Goal: Communication & Community: Answer question/provide support

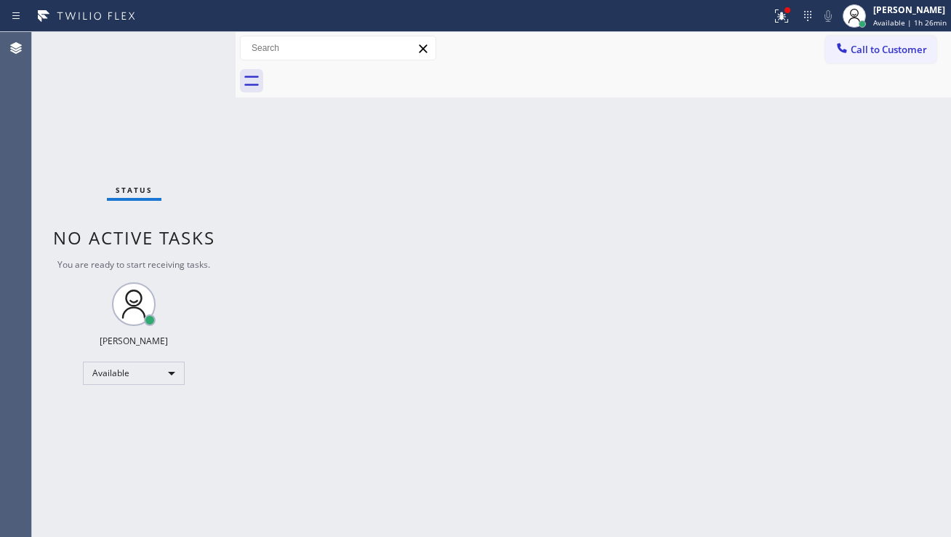
click at [407, 257] on div "Back to Dashboard Change Sender ID Customers Technicians Select a contact Outbo…" at bounding box center [594, 284] width 716 height 505
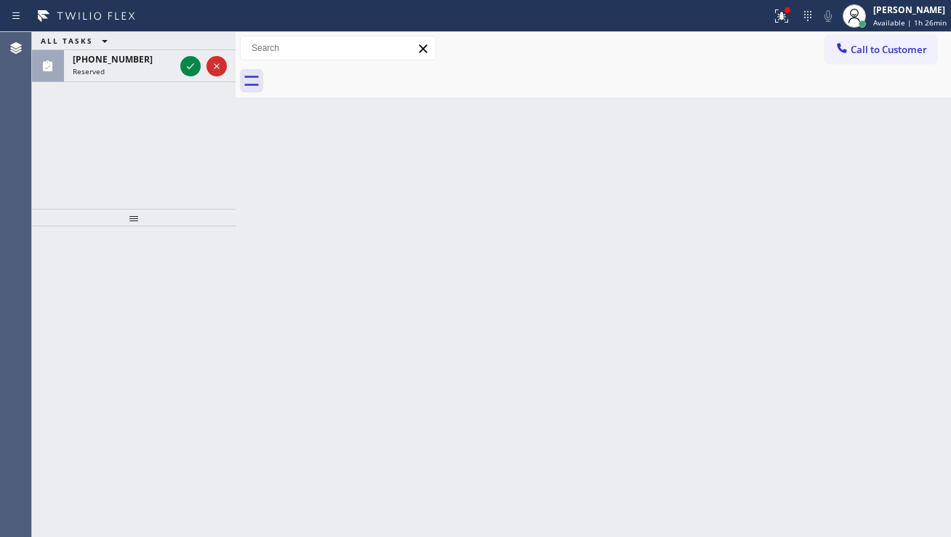
click at [84, 149] on div "ALL TASKS ALL TASKS ACTIVE TASKS TASKS IN WRAP UP [PHONE_NUMBER] Reserved" at bounding box center [134, 120] width 204 height 177
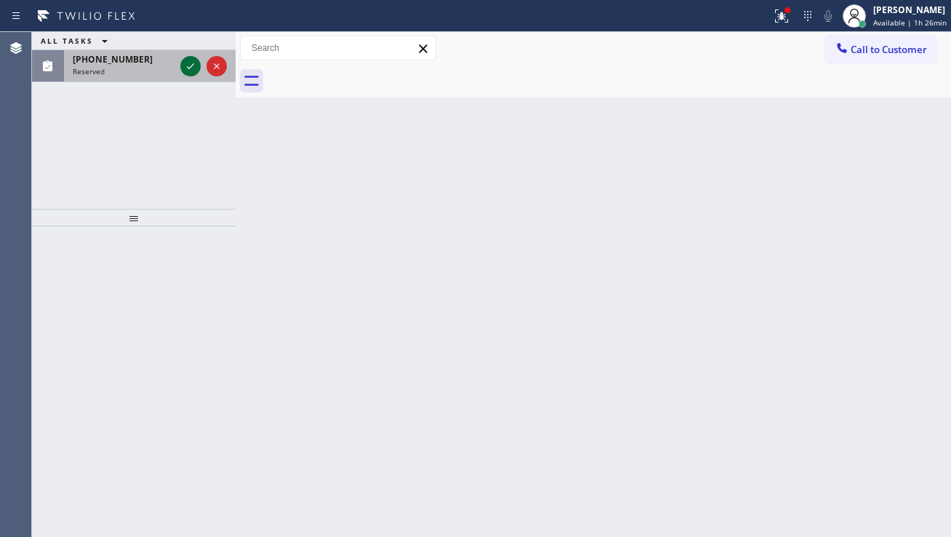
click at [192, 68] on icon at bounding box center [190, 65] width 17 height 17
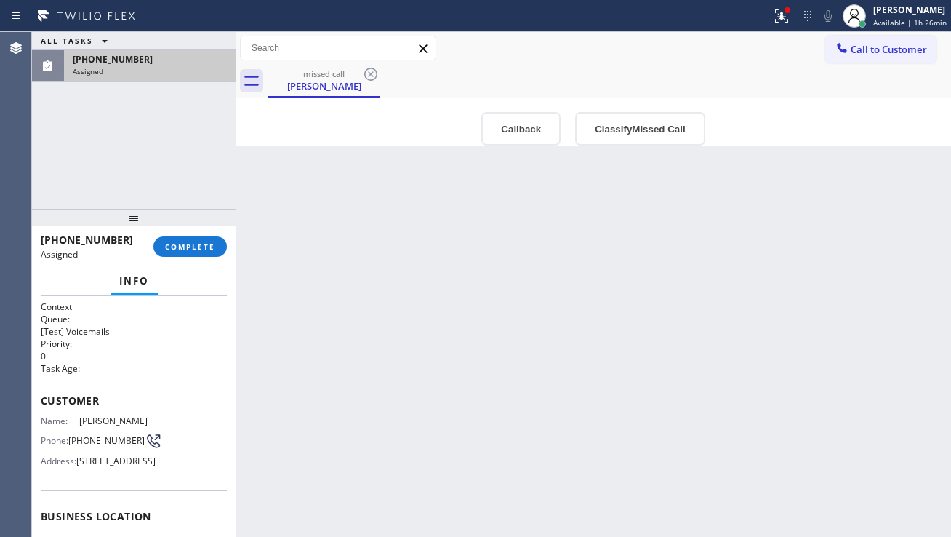
click at [515, 125] on button "Callback" at bounding box center [520, 128] width 79 height 33
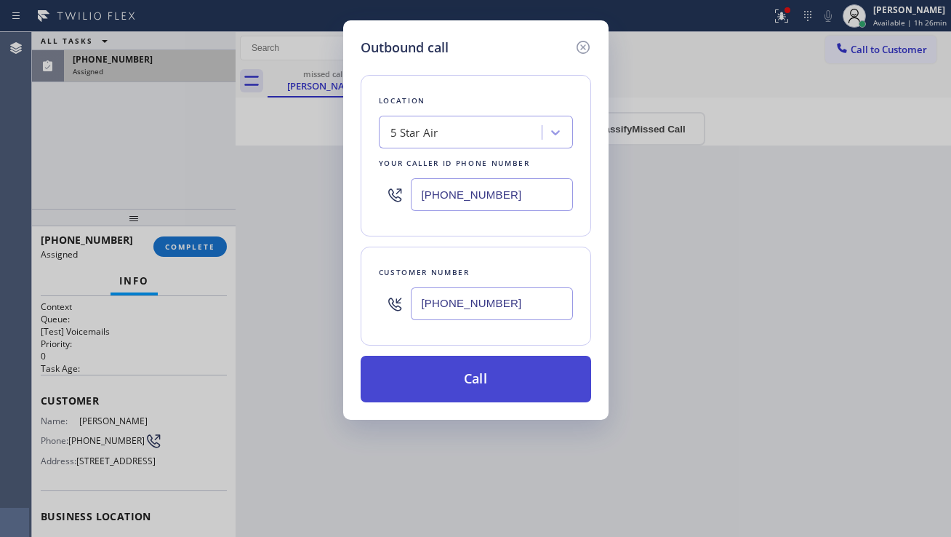
click at [452, 375] on button "Call" at bounding box center [476, 379] width 231 height 47
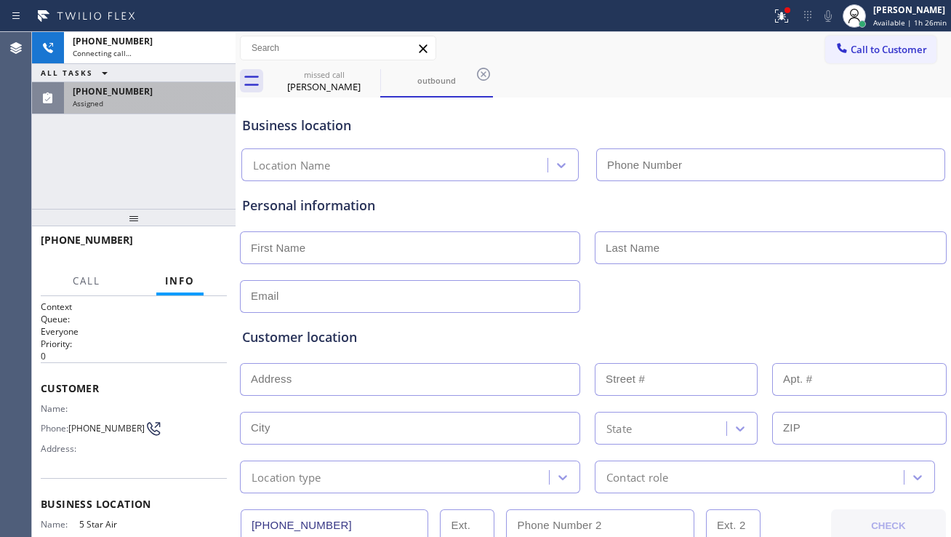
type input "[PHONE_NUMBER]"
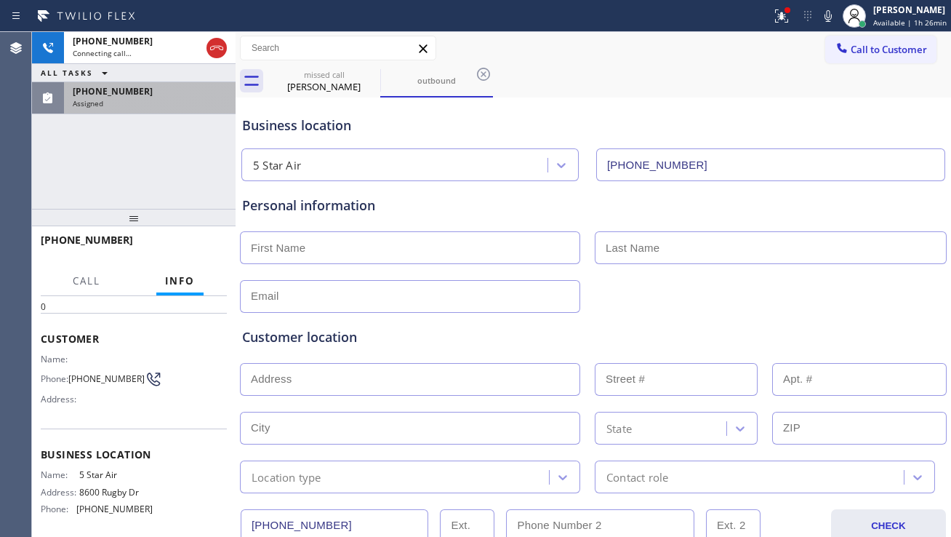
scroll to position [73, 0]
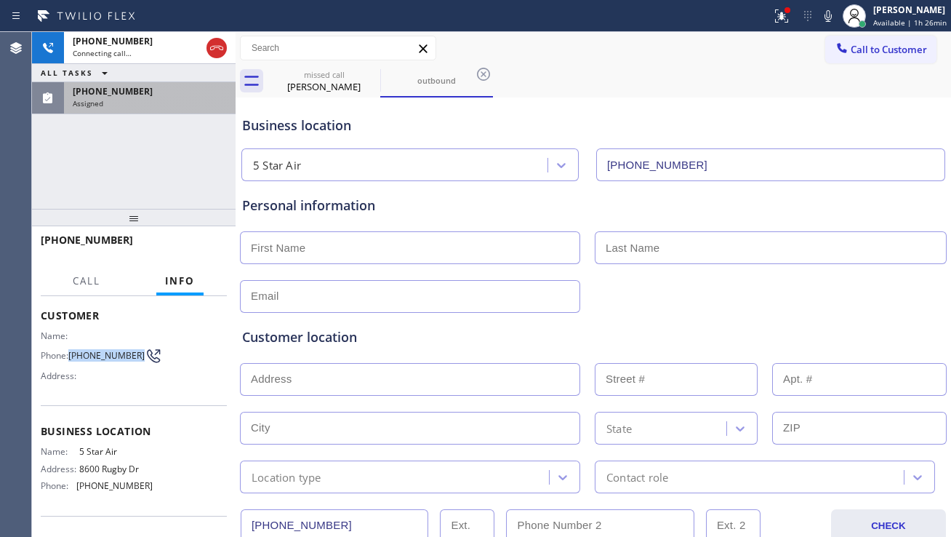
drag, startPoint x: 94, startPoint y: 367, endPoint x: 69, endPoint y: 354, distance: 28.0
click at [69, 354] on div "Phone: [PHONE_NUMBER]" at bounding box center [97, 355] width 112 height 17
copy div "[PHONE_NUMBER]"
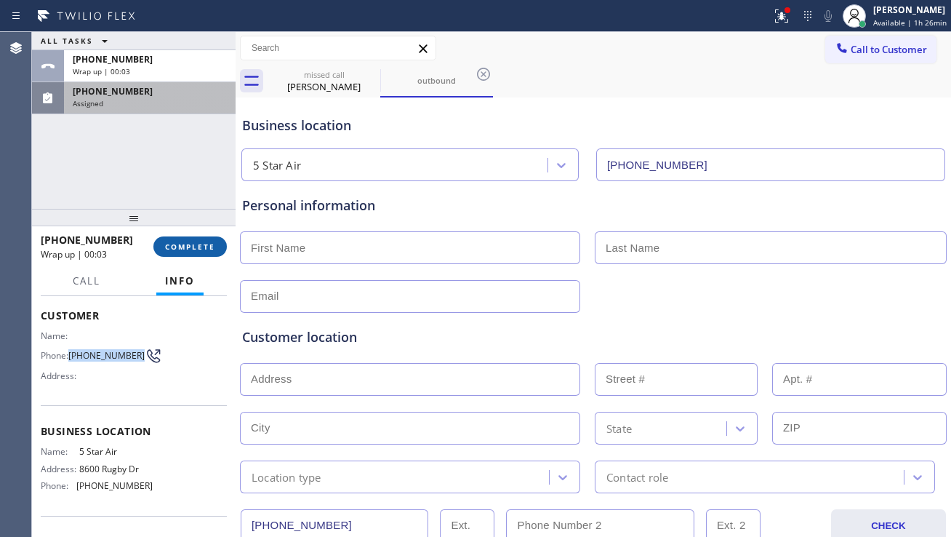
click at [197, 245] on span "COMPLETE" at bounding box center [190, 246] width 50 height 10
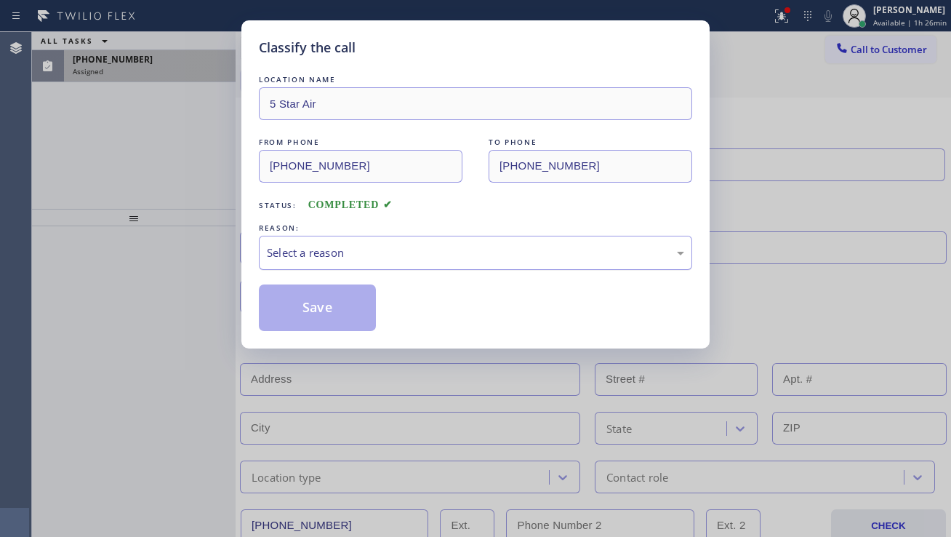
click at [437, 250] on div "Select a reason" at bounding box center [475, 252] width 417 height 17
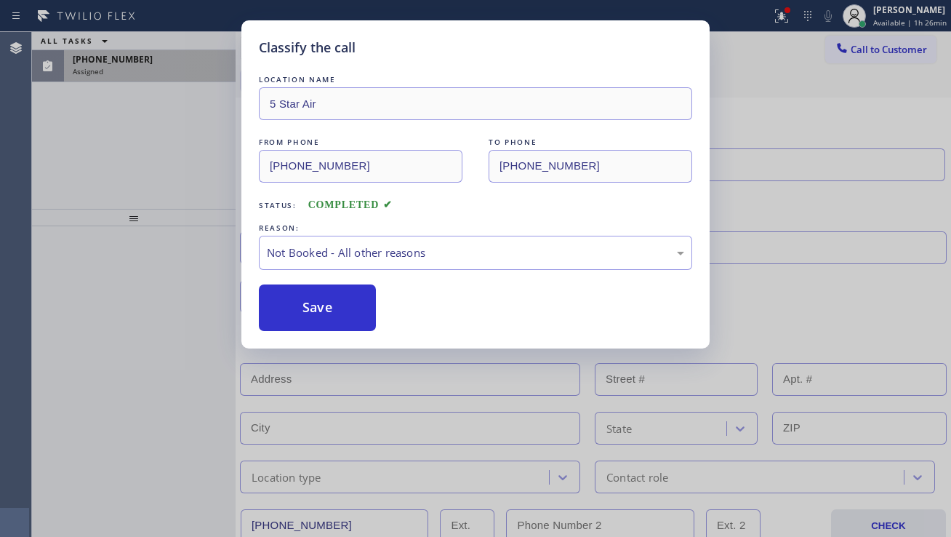
drag, startPoint x: 319, startPoint y: 308, endPoint x: 245, endPoint y: 289, distance: 76.0
click at [318, 308] on button "Save" at bounding box center [317, 307] width 117 height 47
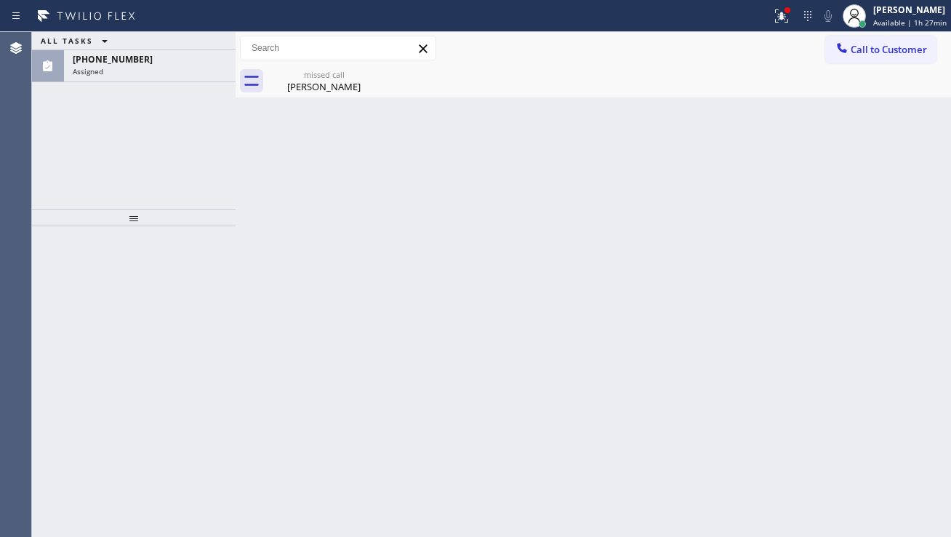
drag, startPoint x: 158, startPoint y: 55, endPoint x: 164, endPoint y: 88, distance: 33.2
click at [159, 55] on div "[PHONE_NUMBER]" at bounding box center [150, 59] width 154 height 12
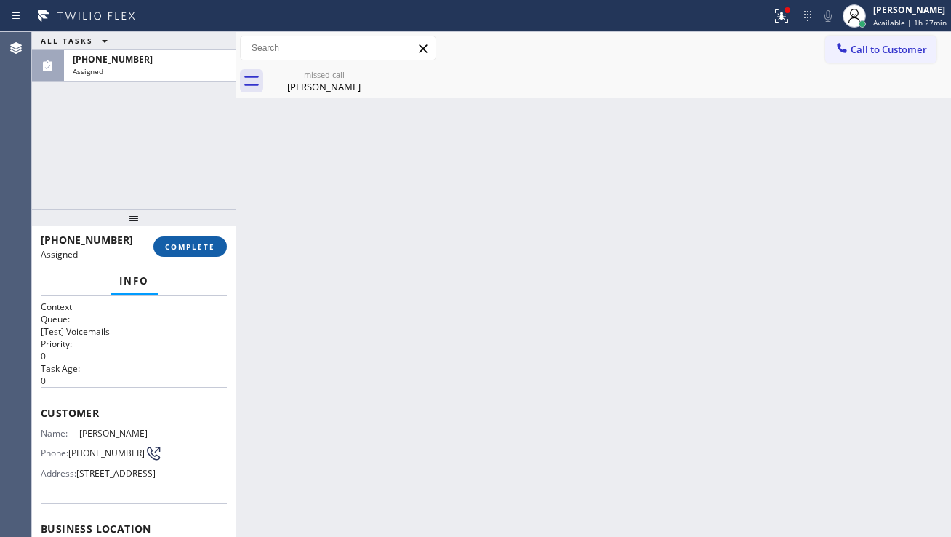
click at [183, 254] on button "COMPLETE" at bounding box center [189, 246] width 73 height 20
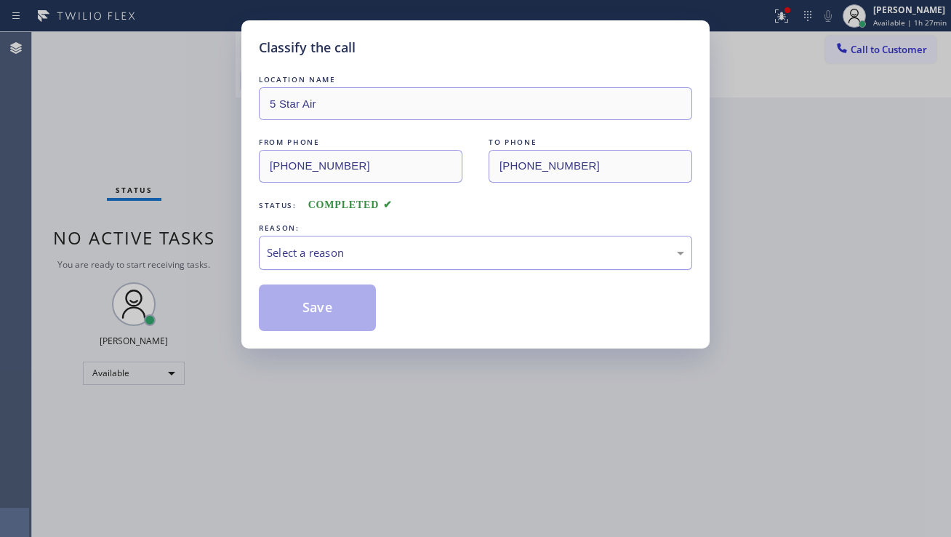
drag, startPoint x: 424, startPoint y: 253, endPoint x: 404, endPoint y: 267, distance: 24.6
click at [424, 250] on div "Select a reason" at bounding box center [475, 252] width 417 height 17
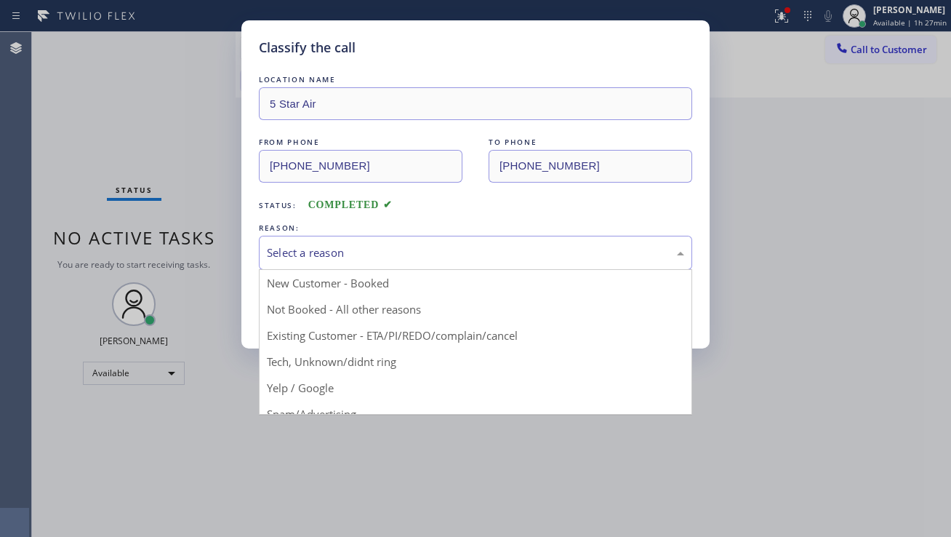
drag, startPoint x: 357, startPoint y: 308, endPoint x: 332, endPoint y: 313, distance: 25.2
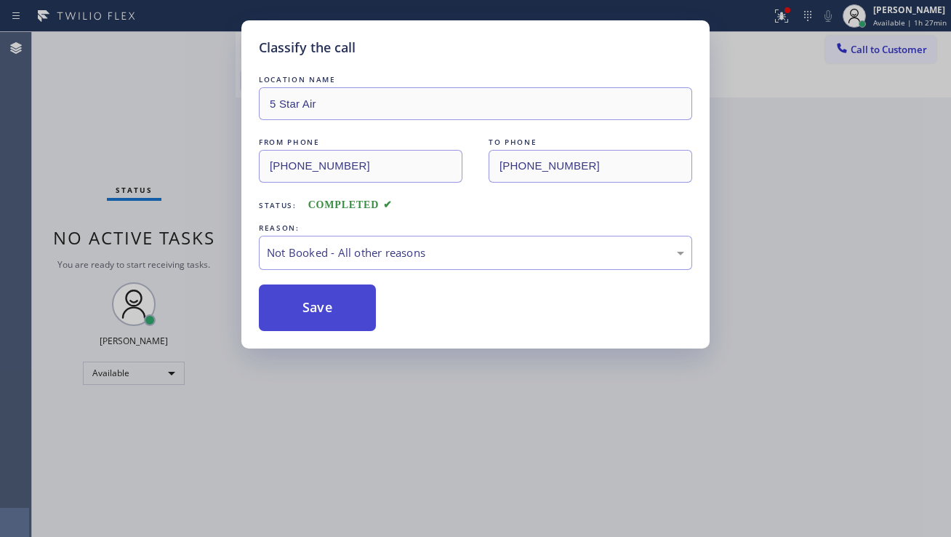
click at [311, 308] on button "Save" at bounding box center [317, 307] width 117 height 47
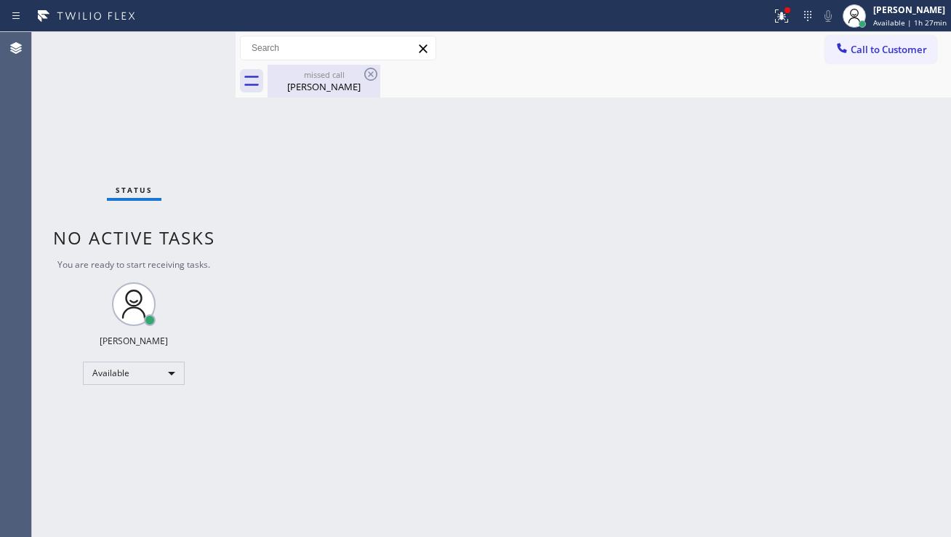
click at [324, 89] on div "[PERSON_NAME]" at bounding box center [324, 86] width 110 height 13
click at [523, 343] on div "Back to Dashboard Change Sender ID Customers Technicians Select a contact Outbo…" at bounding box center [594, 284] width 716 height 505
click at [864, 393] on div "Back to Dashboard Change Sender ID Customers Technicians Select a contact Outbo…" at bounding box center [594, 284] width 716 height 505
click at [356, 439] on div "Back to Dashboard Change Sender ID Customers Technicians Select a contact Outbo…" at bounding box center [594, 284] width 716 height 505
click at [329, 180] on div "Back to Dashboard Change Sender ID Customers Technicians Select a contact Outbo…" at bounding box center [594, 284] width 716 height 505
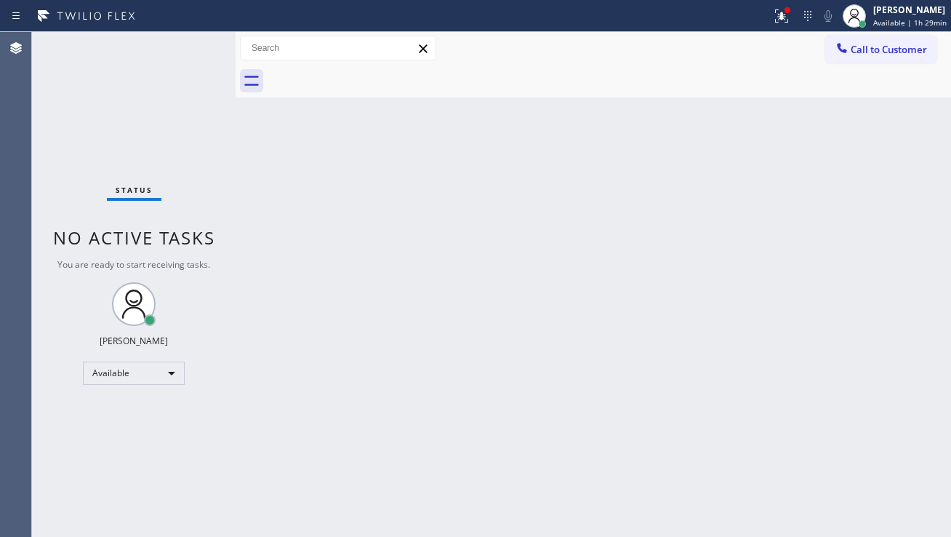
click at [81, 313] on div "Status No active tasks You are ready to start receiving tasks. [PERSON_NAME] Av…" at bounding box center [134, 284] width 204 height 505
click at [356, 316] on div "Back to Dashboard Change Sender ID Customers Technicians Select a contact Outbo…" at bounding box center [594, 284] width 716 height 505
drag, startPoint x: 548, startPoint y: 483, endPoint x: 532, endPoint y: 499, distance: 22.1
click at [548, 483] on div "Back to Dashboard Change Sender ID Customers Technicians Select a contact Outbo…" at bounding box center [594, 284] width 716 height 505
click at [872, 328] on div "Back to Dashboard Change Sender ID Customers Technicians Select a contact Outbo…" at bounding box center [594, 284] width 716 height 505
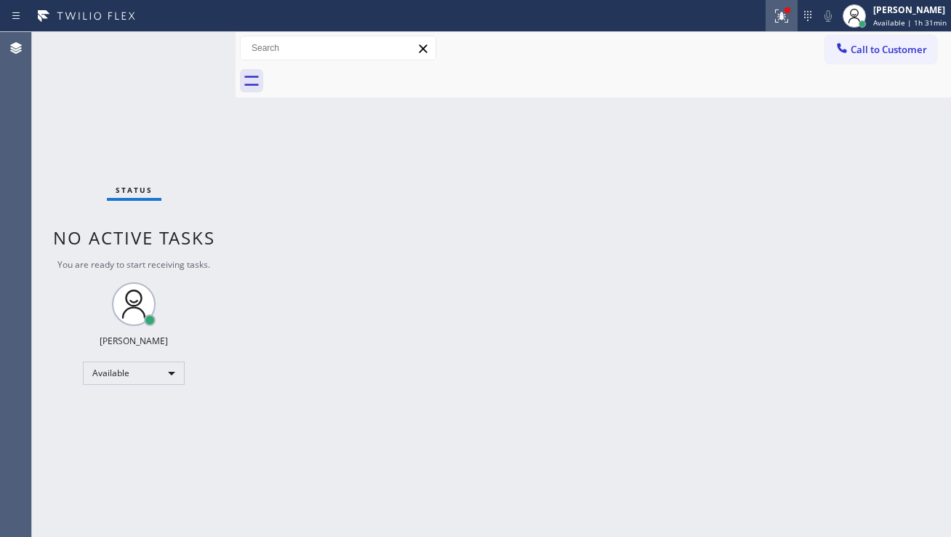
click at [766, 26] on button at bounding box center [782, 16] width 32 height 32
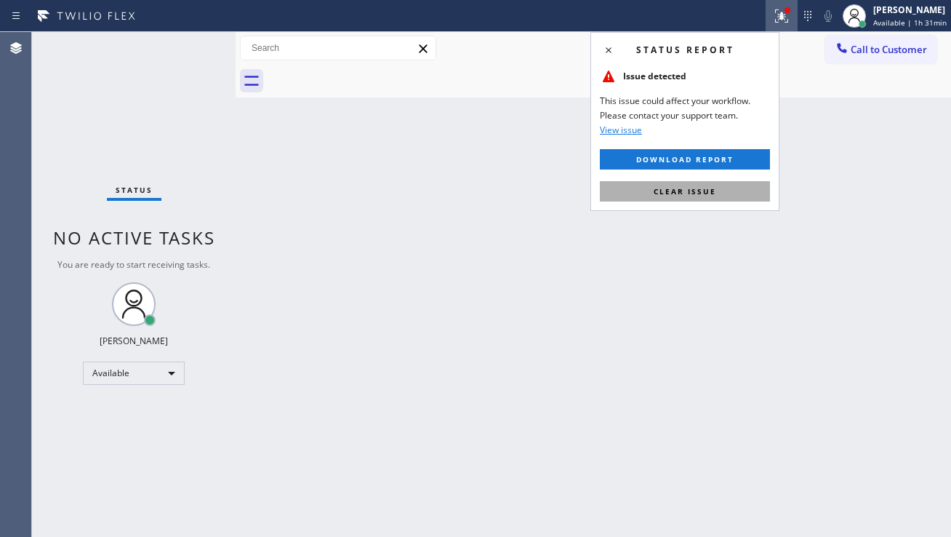
click at [694, 188] on span "Clear issue" at bounding box center [685, 191] width 63 height 10
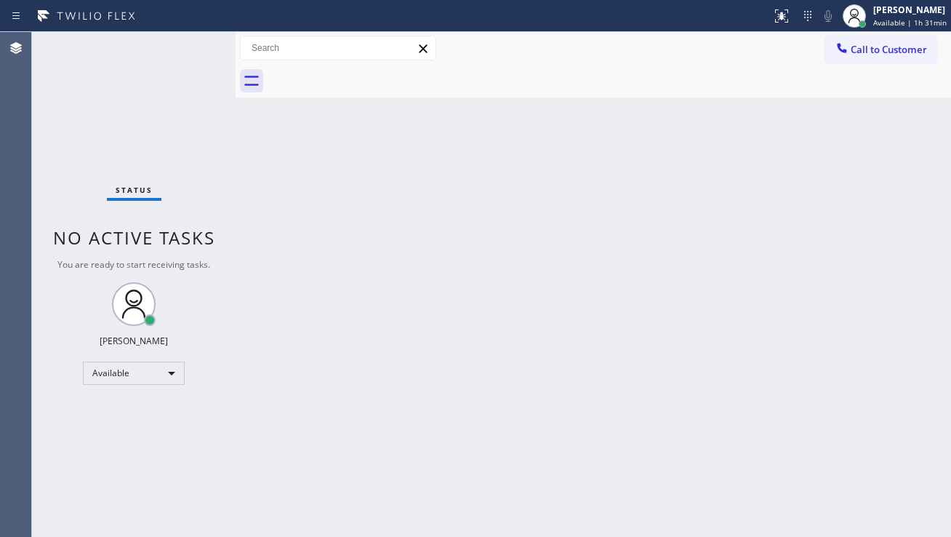
click at [505, 187] on div "Back to Dashboard Change Sender ID Customers Technicians Select a contact Outbo…" at bounding box center [594, 284] width 716 height 505
drag, startPoint x: 465, startPoint y: 319, endPoint x: 460, endPoint y: 326, distance: 8.3
click at [465, 319] on div "Back to Dashboard Change Sender ID Customers Technicians Select a contact Outbo…" at bounding box center [594, 284] width 716 height 505
click at [320, 413] on div "Back to Dashboard Change Sender ID Customers Technicians Select a contact Outbo…" at bounding box center [594, 284] width 716 height 505
click at [851, 16] on circle at bounding box center [855, 13] width 8 height 8
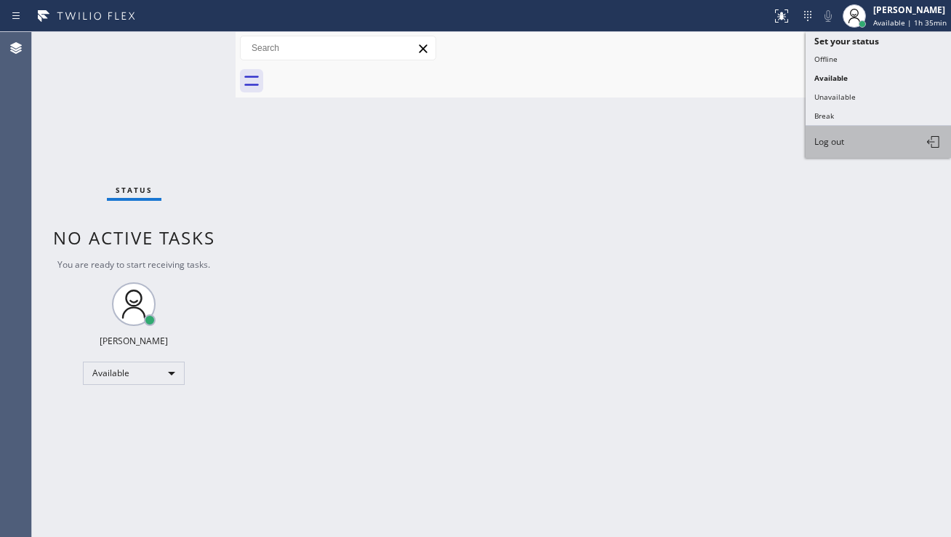
click at [816, 134] on button "Log out" at bounding box center [878, 142] width 145 height 32
